Goal: Find specific page/section: Find specific page/section

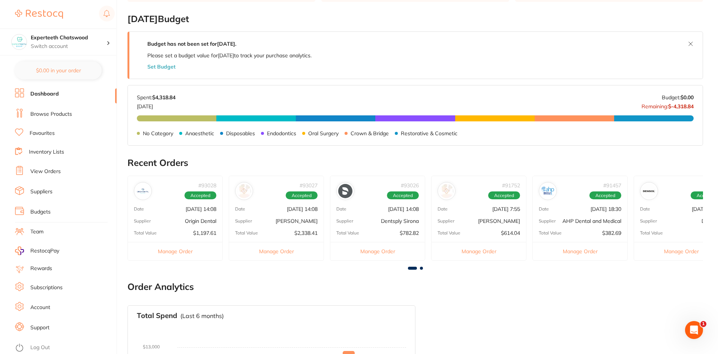
scroll to position [113, 0]
click at [489, 221] on p "[PERSON_NAME]" at bounding box center [499, 221] width 42 height 6
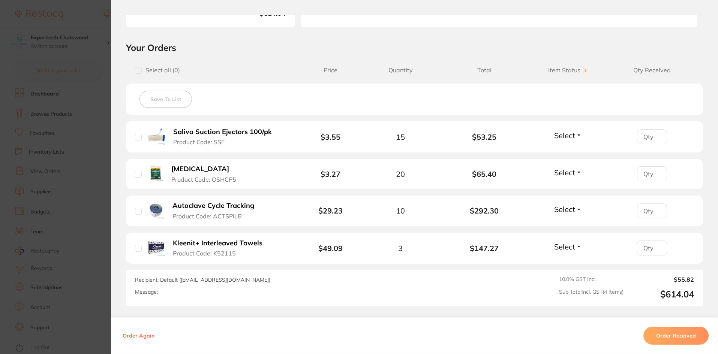
scroll to position [130, 0]
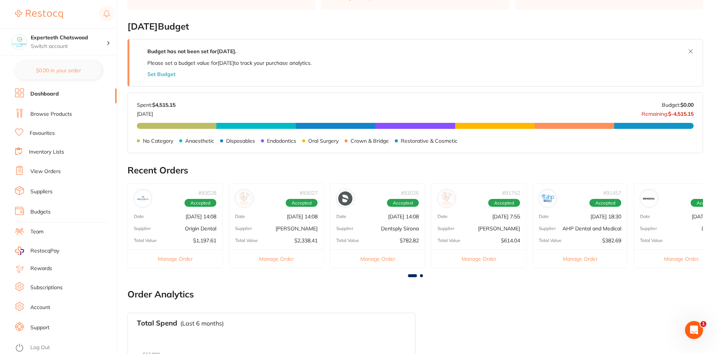
scroll to position [113, 0]
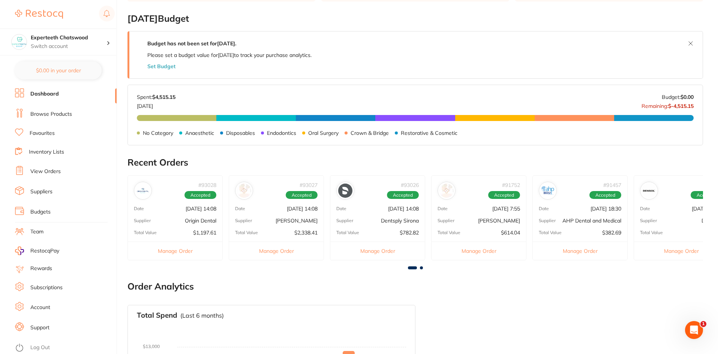
click at [422, 268] on span at bounding box center [421, 268] width 3 height 3
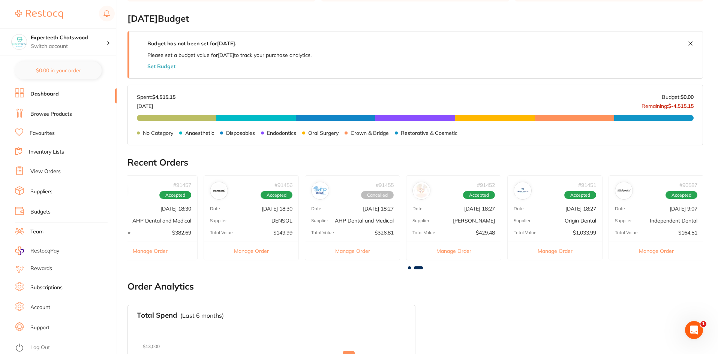
scroll to position [0, 431]
click at [417, 270] on main "Dashboard Welcome back, Amy Zhang Experteeth Chatswood Total Spend (Monthly) $4…" at bounding box center [423, 184] width 591 height 594
click at [426, 269] on div at bounding box center [416, 268] width 576 height 3
click at [422, 267] on span at bounding box center [418, 268] width 9 height 3
drag, startPoint x: 519, startPoint y: 223, endPoint x: 575, endPoint y: 222, distance: 56.6
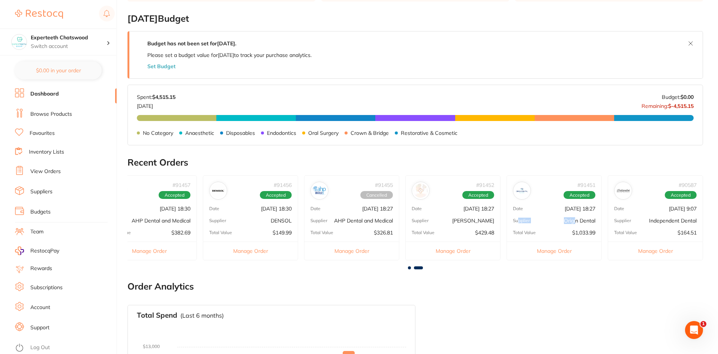
click at [575, 222] on div "Supplier Origin Dental" at bounding box center [554, 221] width 95 height 6
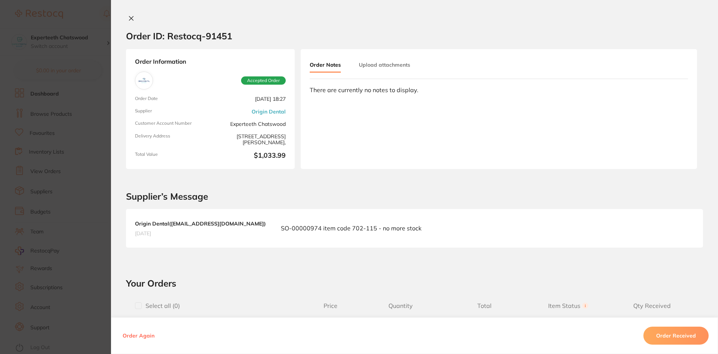
scroll to position [0, 0]
click at [128, 15] on icon at bounding box center [131, 18] width 6 height 6
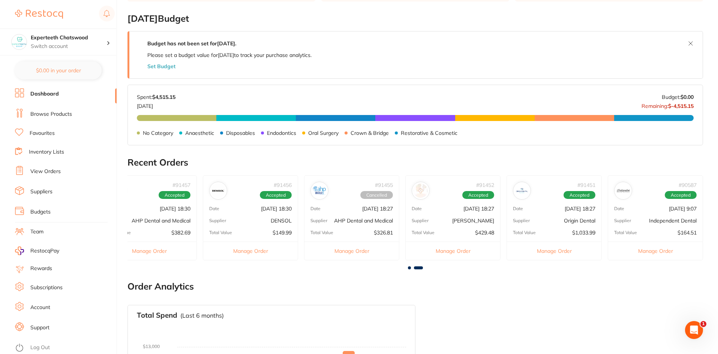
click at [409, 268] on span at bounding box center [409, 268] width 3 height 3
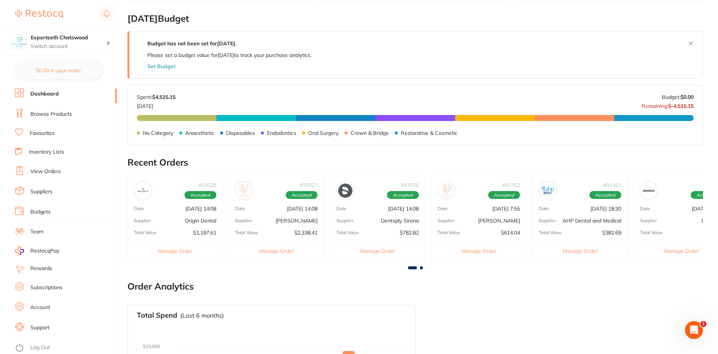
click at [483, 223] on div "Supplier Adam Dental" at bounding box center [479, 221] width 95 height 6
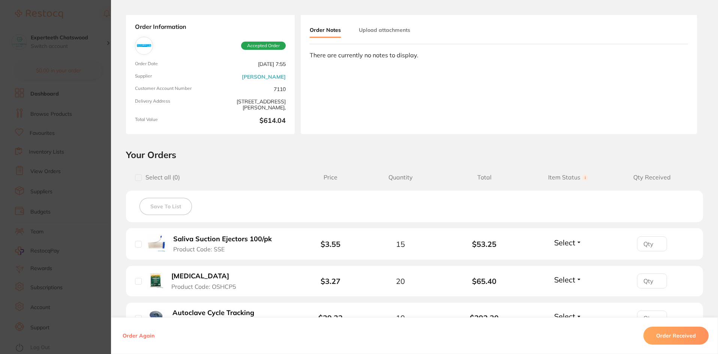
scroll to position [188, 0]
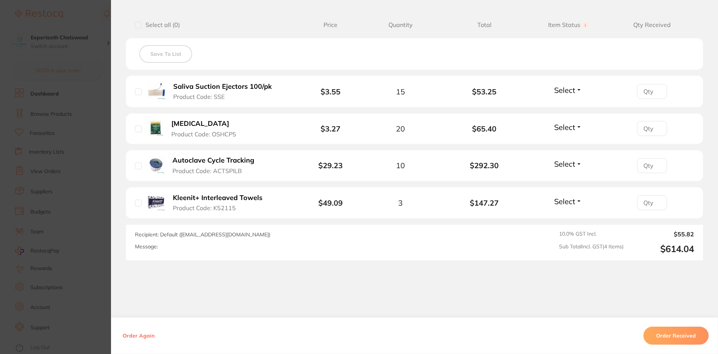
click at [76, 16] on section "Order ID: Restocq- 91752 Order Information Accepted Order Order Date Aug 29 202…" at bounding box center [359, 177] width 718 height 354
